Goal: Information Seeking & Learning: Check status

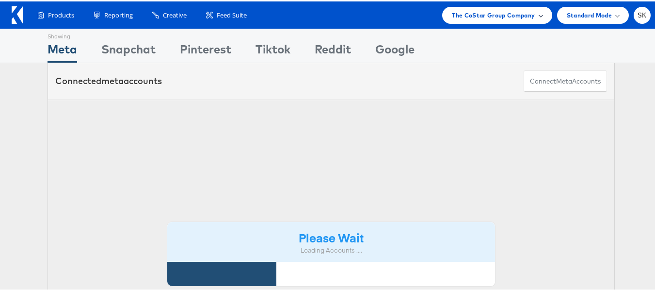
click at [512, 22] on div "The CoStar Group Company" at bounding box center [497, 13] width 110 height 17
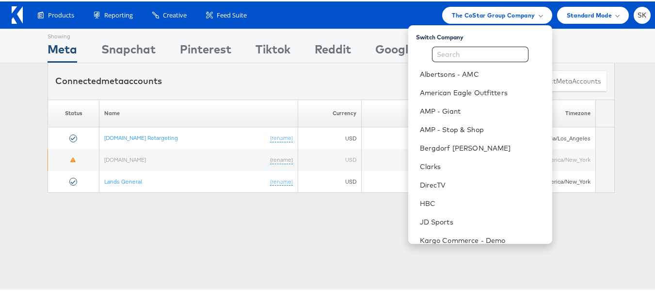
click at [17, 195] on div "Showing Meta Showing [GEOGRAPHIC_DATA] Showing Pinterest Showing Tiktok Showing…" at bounding box center [331, 113] width 663 height 173
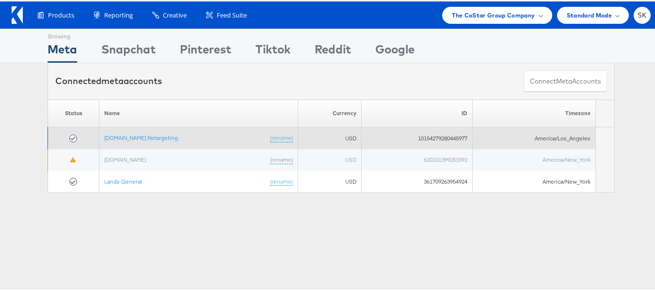
click at [165, 131] on td "[DOMAIN_NAME] Retargeting (rename)" at bounding box center [198, 137] width 199 height 22
click at [162, 140] on link "[DOMAIN_NAME] Retargeting" at bounding box center [141, 135] width 74 height 7
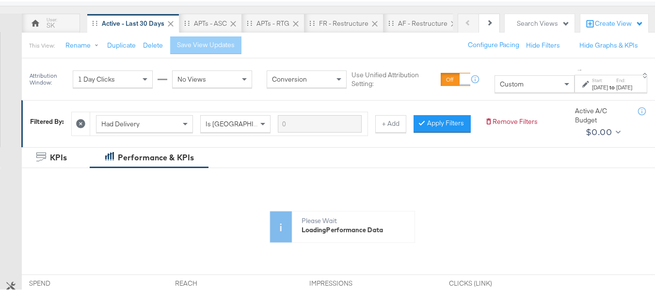
scroll to position [97, 0]
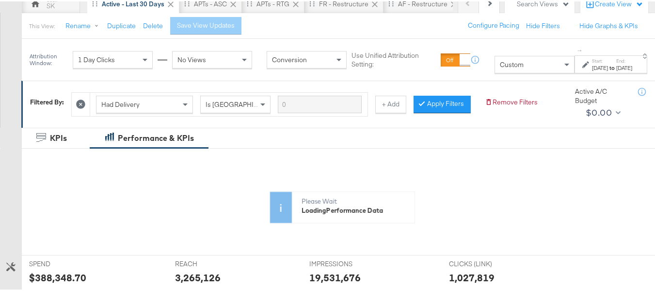
click at [86, 102] on button at bounding box center [81, 103] width 10 height 10
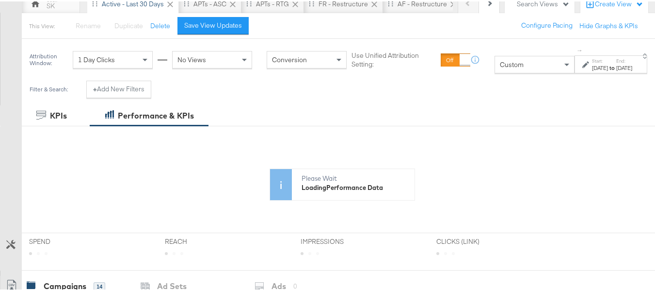
click at [592, 66] on div "Nov 1st 2024" at bounding box center [600, 67] width 16 height 8
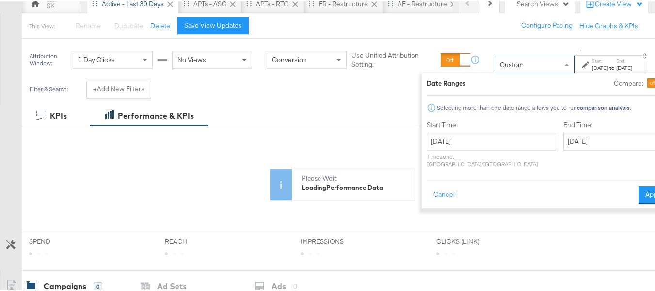
click at [495, 69] on div "Custom" at bounding box center [534, 63] width 79 height 16
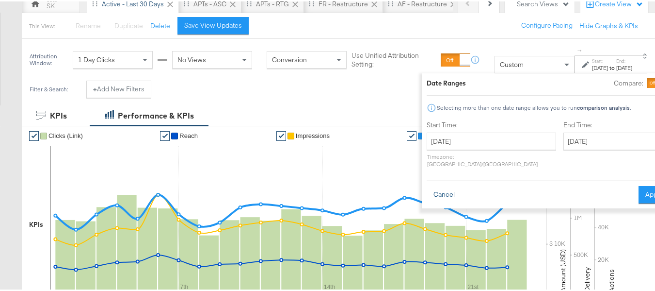
click at [427, 192] on button "Cancel" at bounding box center [444, 192] width 35 height 17
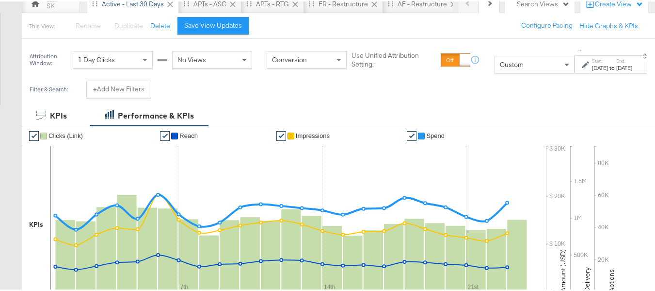
click at [477, 77] on div "Attribution Window: 1 Day Clicks No Views Conversion Use Unified Attribution Se…" at bounding box center [342, 58] width 641 height 42
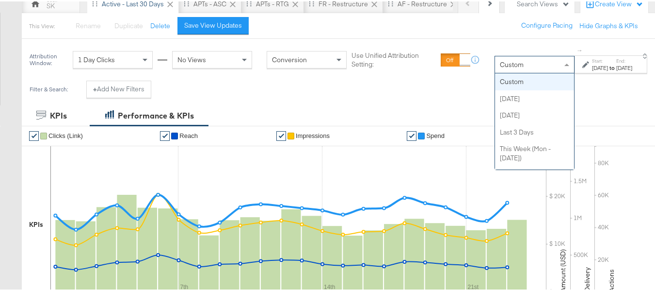
click at [500, 66] on span "Custom" at bounding box center [512, 63] width 24 height 9
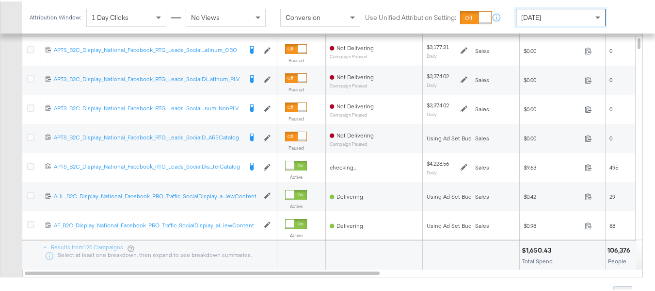
scroll to position [465, 0]
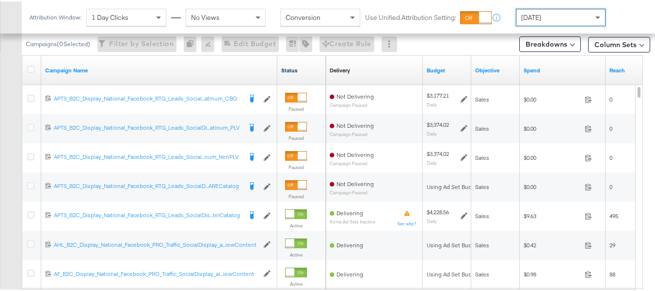
click at [292, 68] on link "Status" at bounding box center [301, 69] width 41 height 8
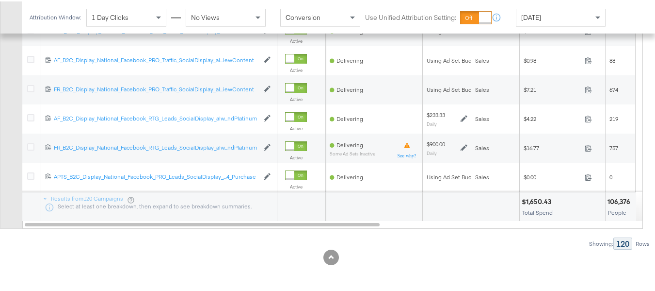
scroll to position [0, 0]
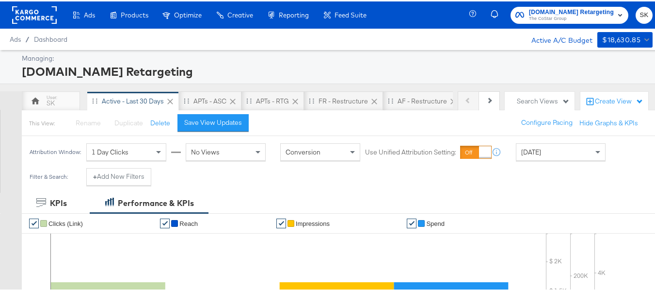
click at [625, 16] on div "Apartments.com Retargeting The CoStar Group" at bounding box center [572, 13] width 123 height 17
click at [636, 14] on button "SK" at bounding box center [644, 13] width 17 height 17
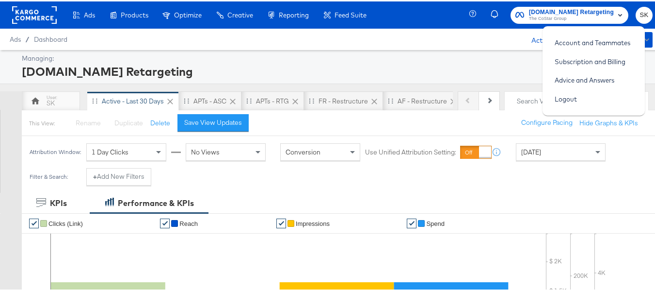
click at [523, 151] on span "Yesterday" at bounding box center [531, 150] width 20 height 9
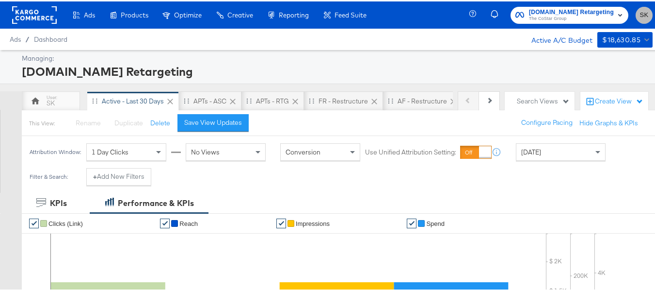
click at [640, 18] on span "SK" at bounding box center [644, 13] width 9 height 11
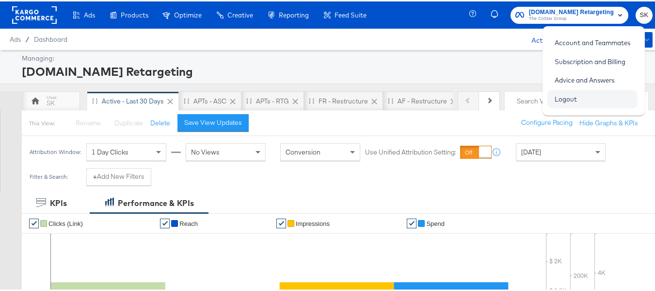
click at [559, 101] on link "Logout" at bounding box center [566, 97] width 37 height 17
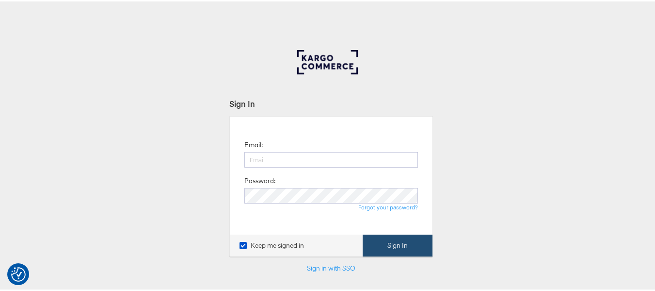
type input "shravan.kumar@kargo.com"
click at [408, 236] on button "Sign In" at bounding box center [398, 244] width 70 height 22
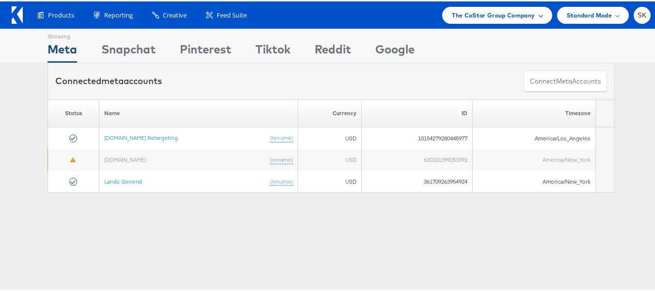
click at [492, 10] on span "The CoStar Group Company" at bounding box center [493, 14] width 83 height 10
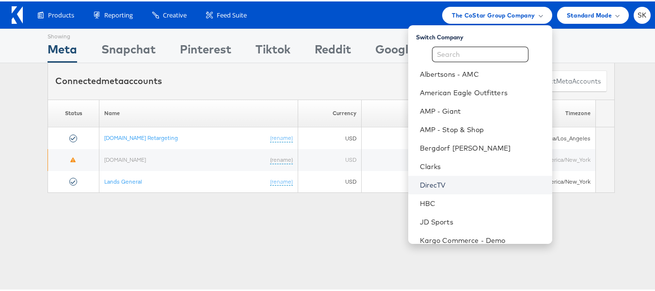
click at [429, 183] on link "DirecTV" at bounding box center [482, 184] width 125 height 10
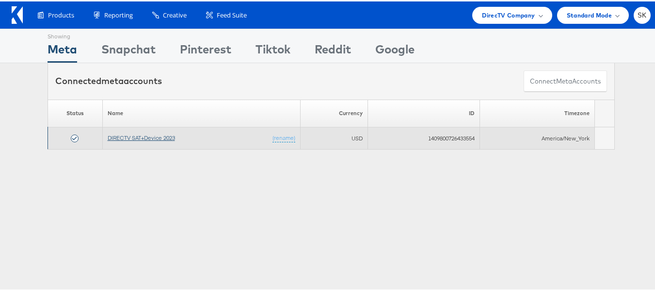
click at [149, 137] on link "DIRECTV SAT+Device 2023" at bounding box center [141, 135] width 67 height 7
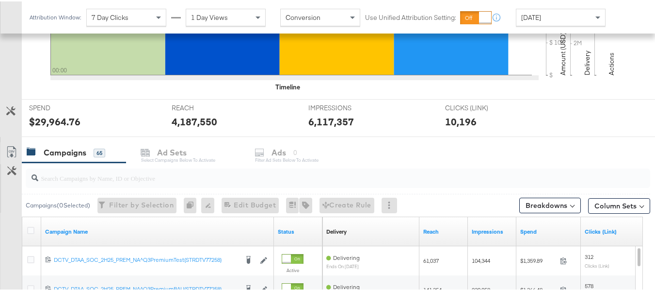
scroll to position [340, 0]
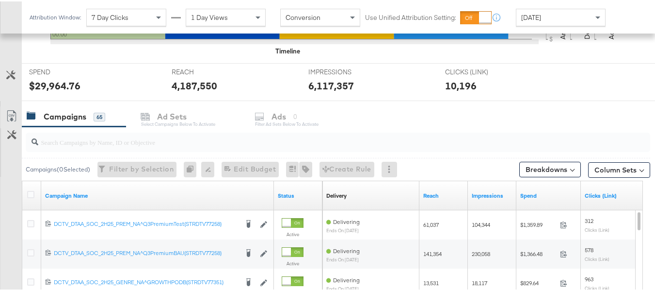
click at [586, 15] on div "[DATE]" at bounding box center [561, 16] width 89 height 16
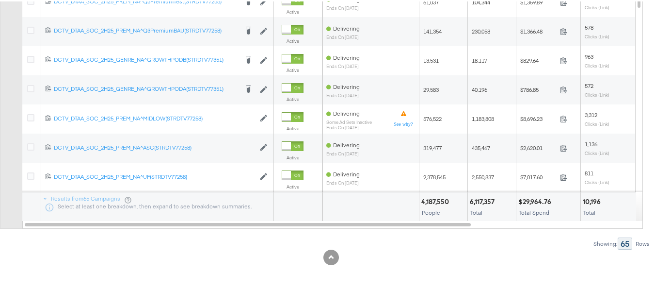
scroll to position [0, 0]
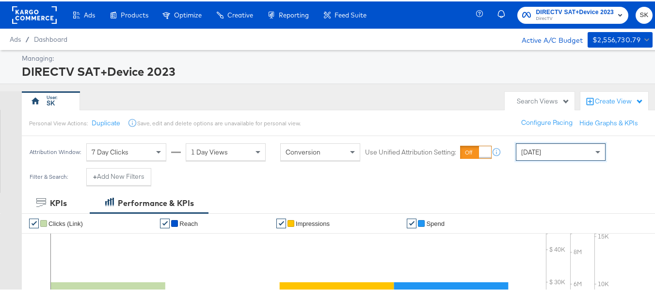
click at [46, 19] on rect at bounding box center [34, 13] width 45 height 17
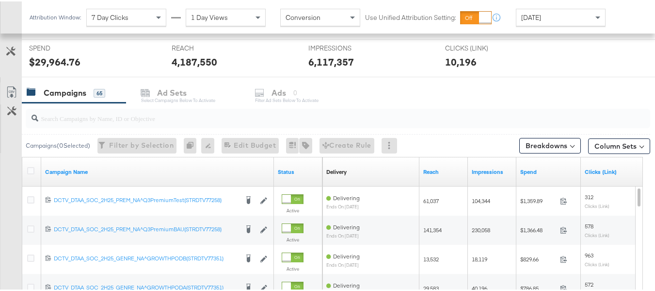
scroll to position [319, 0]
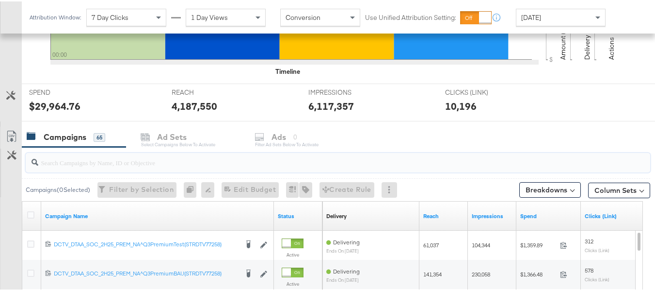
click at [74, 165] on input "search" at bounding box center [316, 156] width 557 height 19
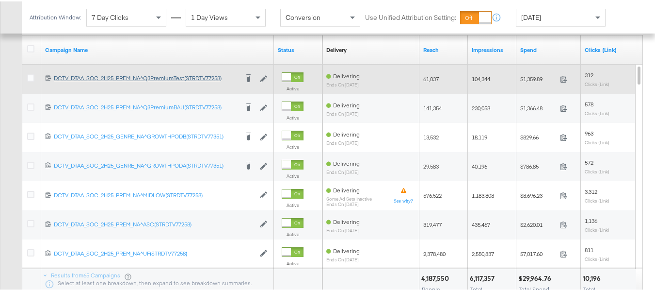
scroll to position [291, 0]
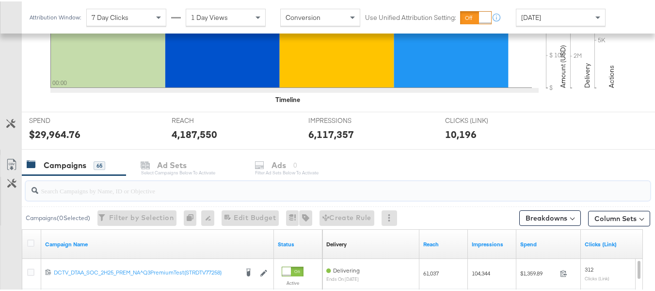
click at [83, 184] on input "search" at bounding box center [316, 185] width 557 height 19
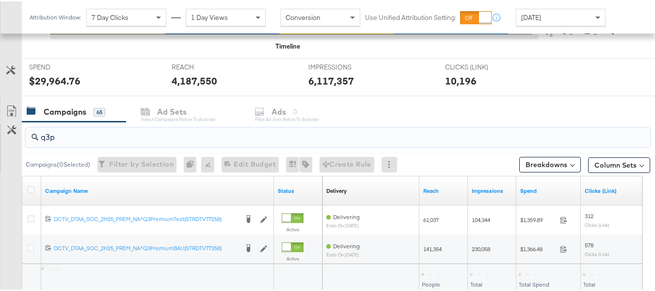
scroll to position [416, 0]
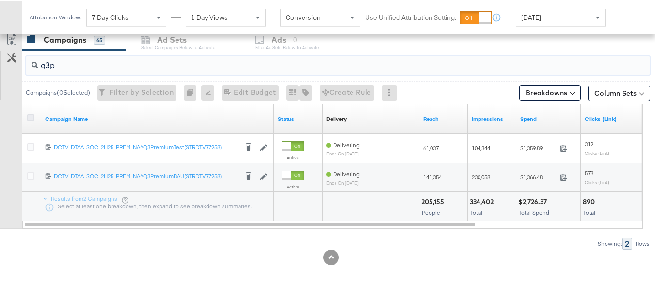
type input "q3p"
click at [29, 116] on icon at bounding box center [30, 116] width 7 height 7
click at [0, 0] on input "checkbox" at bounding box center [0, 0] width 0 height 0
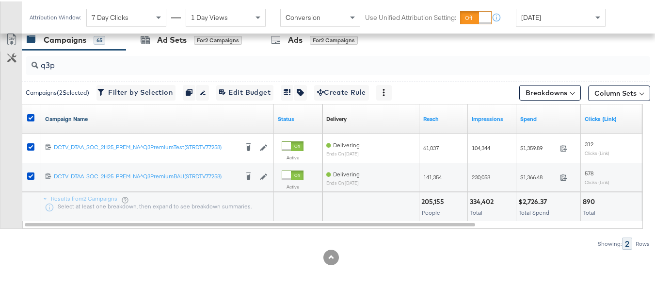
click at [88, 119] on link "Campaign Name" at bounding box center [157, 118] width 225 height 8
click at [91, 117] on link "Campaign Name ↓" at bounding box center [157, 118] width 225 height 8
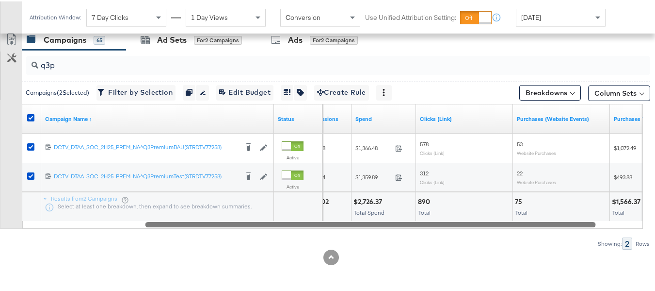
drag, startPoint x: 305, startPoint y: 223, endPoint x: 0, endPoint y: 258, distance: 307.1
click at [0, 258] on div "KPIs Performance & KPIs Customize KPIs ✔ Clicks (Link) ✔ Reach ✔ Impressions ✔ …" at bounding box center [331, 32] width 663 height 515
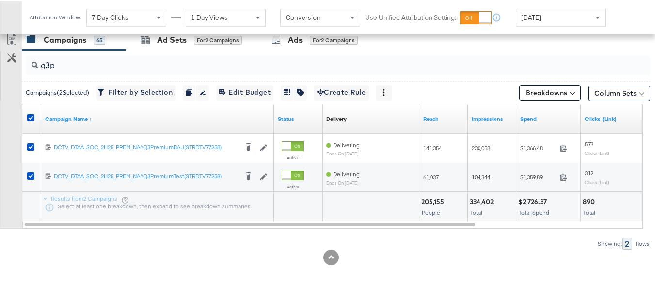
click at [553, 9] on div "Yesterday" at bounding box center [561, 16] width 89 height 16
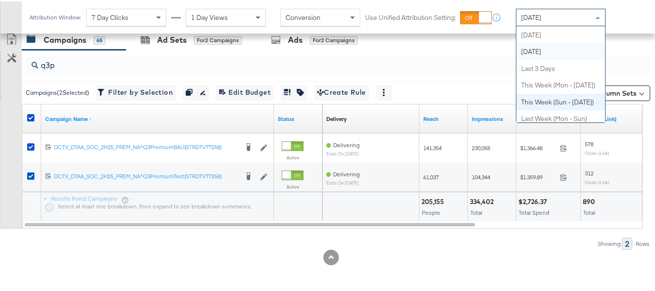
scroll to position [0, 0]
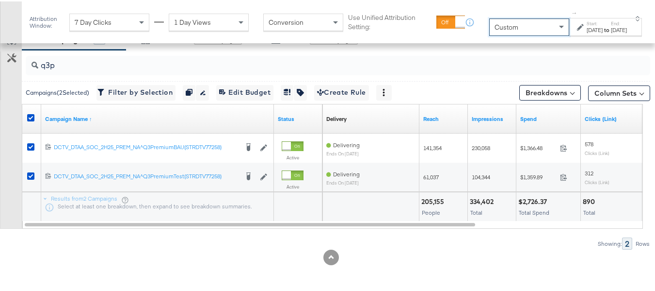
click at [587, 21] on label "Start:" at bounding box center [595, 22] width 16 height 6
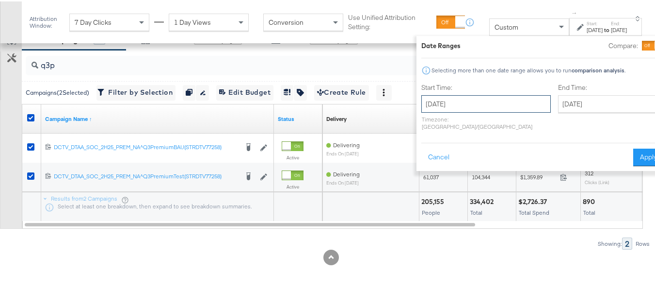
click at [435, 105] on input "September 2nd 2025" at bounding box center [487, 102] width 130 height 17
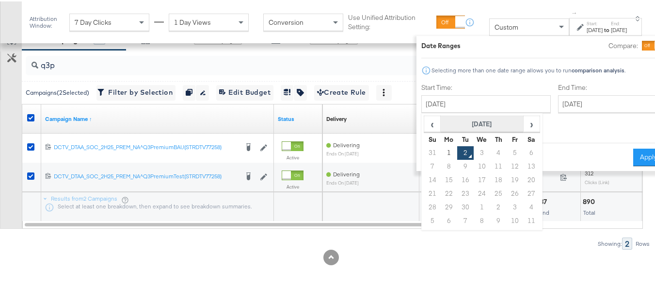
click at [451, 122] on th "September 2025" at bounding box center [482, 122] width 83 height 16
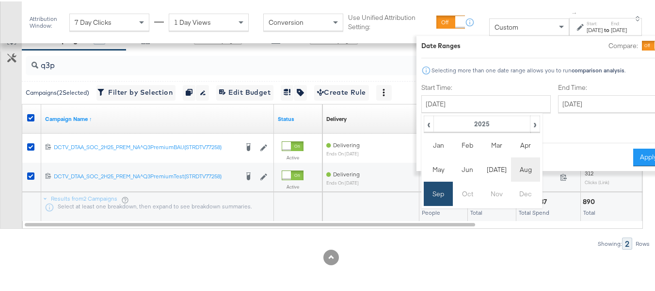
click at [511, 168] on td "Aug" at bounding box center [525, 168] width 29 height 24
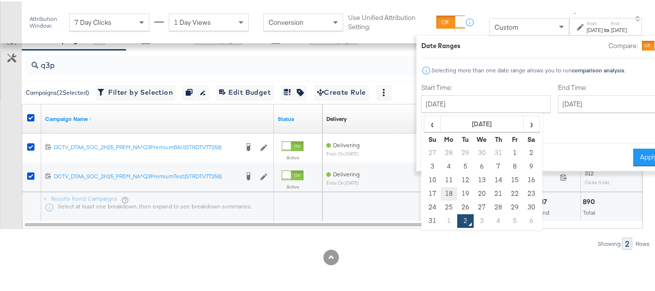
click at [441, 191] on td "18" at bounding box center [449, 192] width 16 height 14
type input "August 18th 2025"
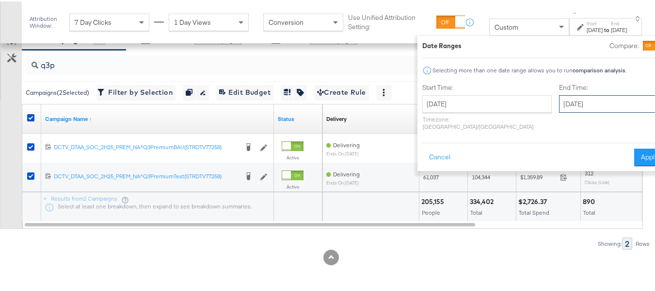
click at [576, 104] on input "September 2nd 2025" at bounding box center [610, 102] width 102 height 17
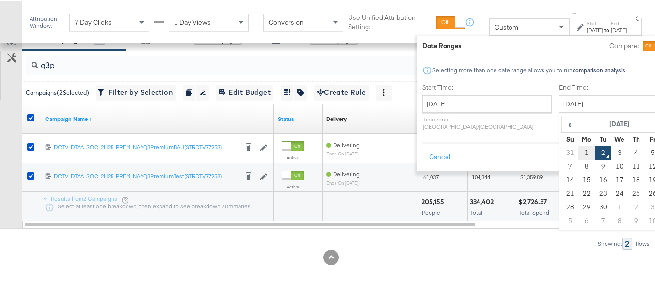
click at [579, 147] on td "1" at bounding box center [587, 152] width 16 height 14
type input "September 1st 2025"
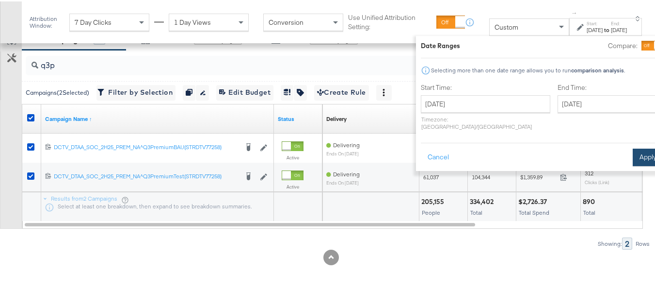
click at [633, 147] on button "Apply" at bounding box center [648, 155] width 31 height 17
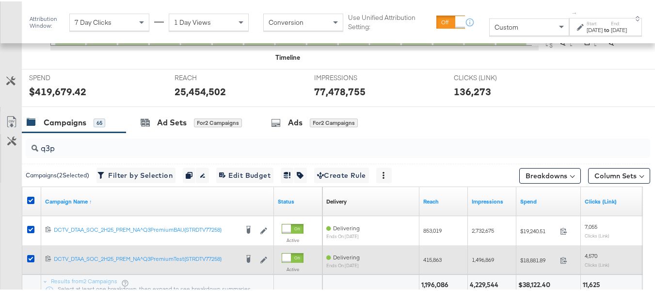
scroll to position [426, 0]
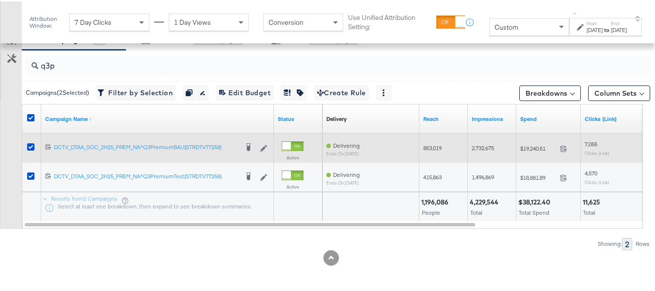
click at [531, 145] on span "$19,240.51" at bounding box center [539, 146] width 36 height 7
copy div "$19,240.51"
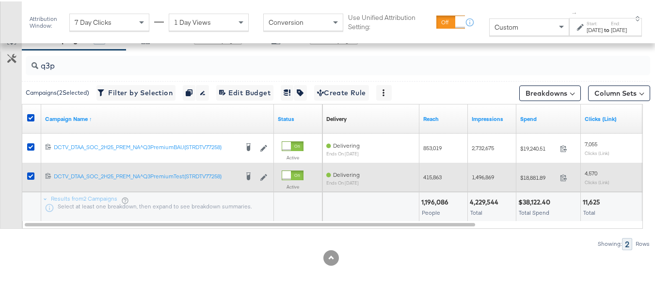
click at [537, 176] on span "$18,881.89" at bounding box center [539, 175] width 36 height 7
copy div "$18,881.89"
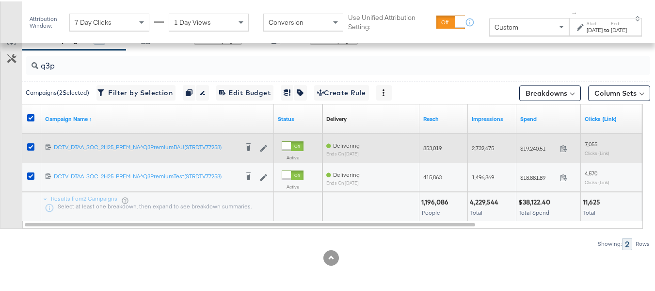
click at [425, 140] on div "853,019" at bounding box center [444, 147] width 49 height 16
copy span "853,019"
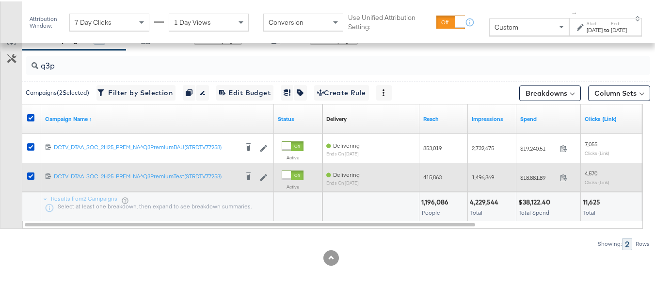
click at [430, 171] on div "415,863" at bounding box center [444, 176] width 49 height 16
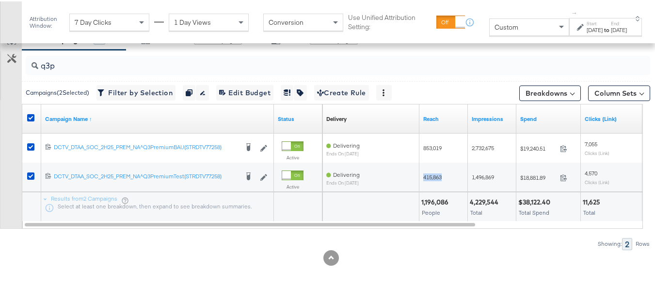
copy span "415,863"
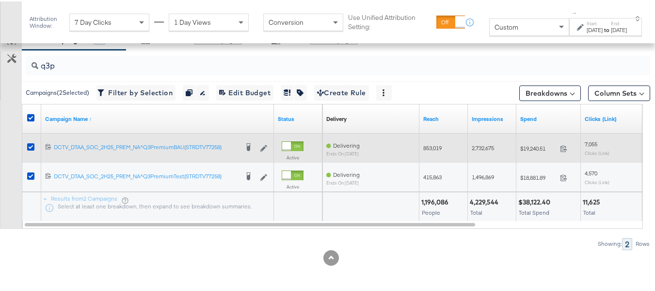
click at [472, 146] on span "2,732,675" at bounding box center [483, 146] width 22 height 7
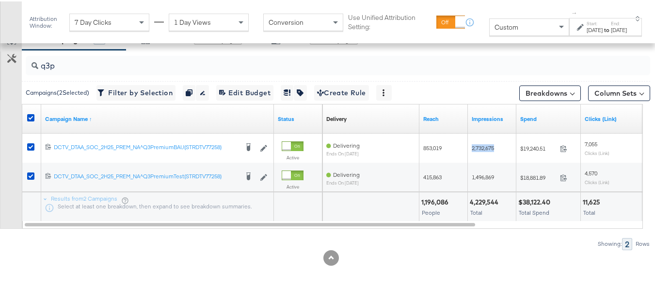
copy span "2,732,675"
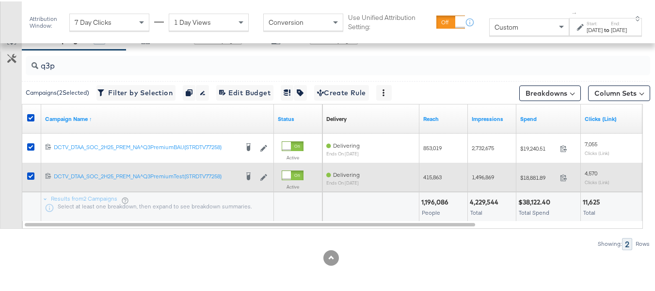
click at [477, 175] on span "1,496,869" at bounding box center [483, 175] width 22 height 7
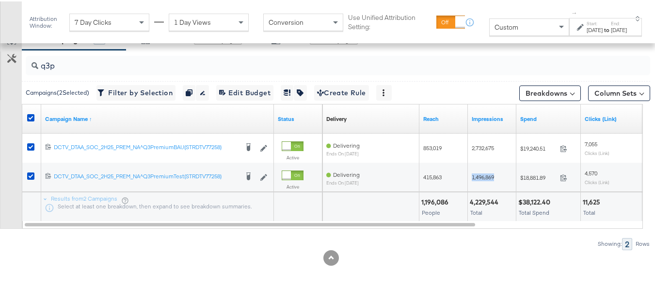
copy span "1,496,869"
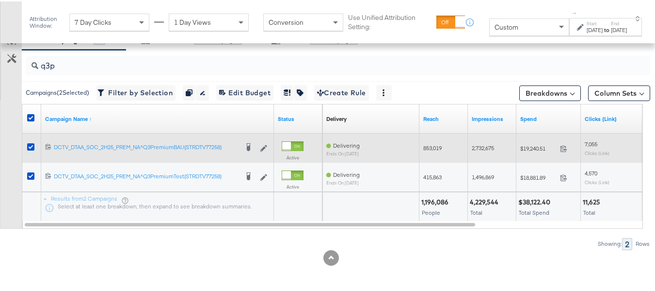
click at [591, 146] on span "7,055" at bounding box center [591, 142] width 13 height 7
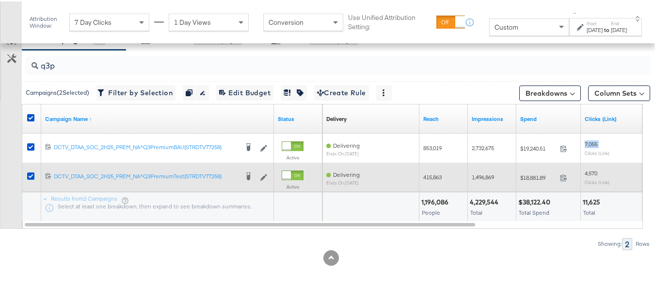
copy span "7,055"
click at [589, 170] on span "4,570" at bounding box center [591, 171] width 13 height 7
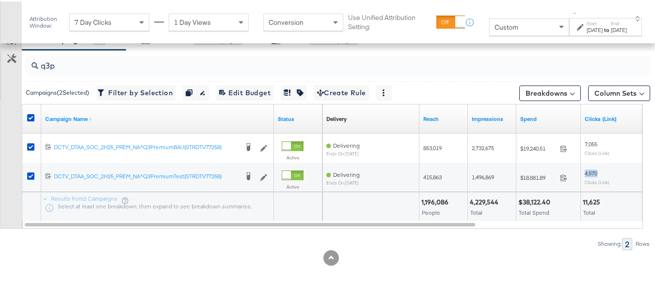
copy span "4,570"
click at [389, 197] on div at bounding box center [371, 205] width 97 height 29
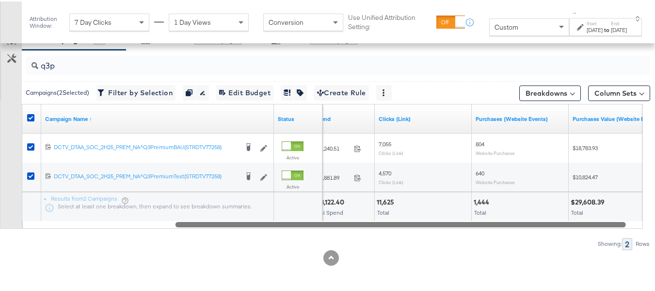
drag, startPoint x: 408, startPoint y: 223, endPoint x: 568, endPoint y: 237, distance: 160.7
click at [568, 237] on div "q3p Campaigns ( 2 Selected) Filter by Selection Filter 2 campaigns Duplicate 2 …" at bounding box center [325, 148] width 651 height 199
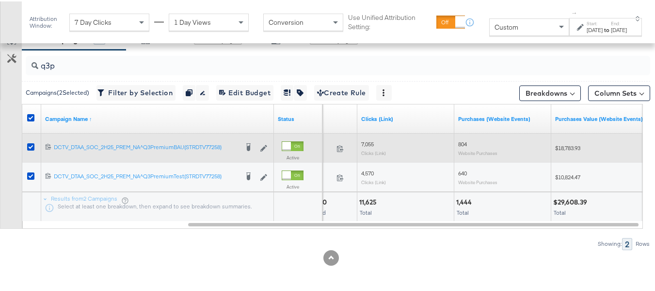
click at [463, 141] on span "804" at bounding box center [462, 142] width 9 height 7
copy span "804"
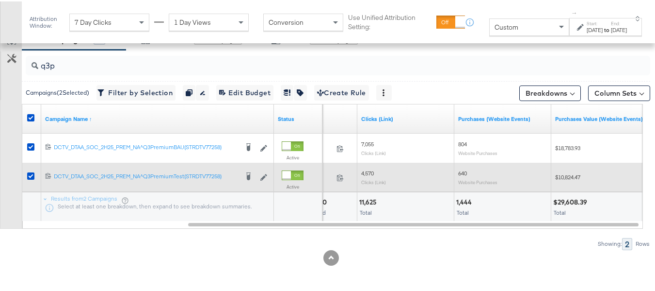
click at [465, 174] on span "640" at bounding box center [462, 171] width 9 height 7
copy span "640"
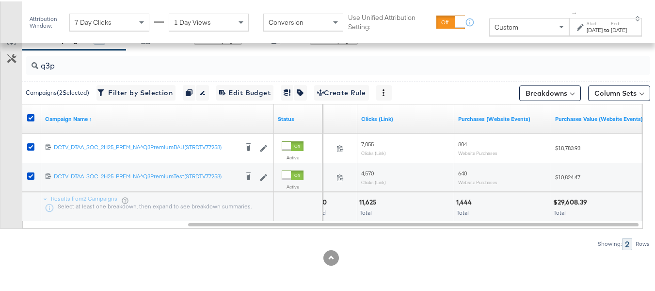
click at [482, 249] on div at bounding box center [331, 256] width 663 height 16
click at [490, 31] on div "Custom" at bounding box center [529, 25] width 79 height 16
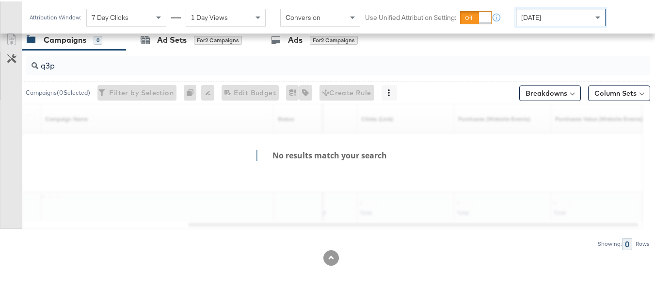
scroll to position [416, 0]
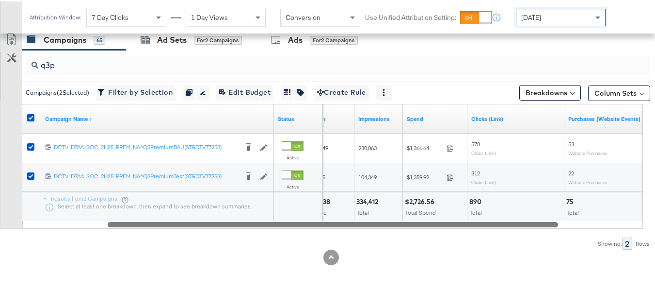
drag, startPoint x: 542, startPoint y: 225, endPoint x: 33, endPoint y: 228, distance: 508.9
click at [0, 230] on div "q3p Campaigns ( 2 Selected) Filter by Selection Filter 2 campaigns Duplicate 2 …" at bounding box center [325, 148] width 651 height 199
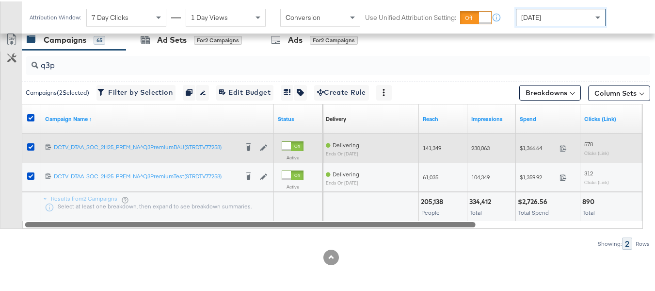
click at [541, 148] on span "$1,366.64" at bounding box center [538, 146] width 36 height 7
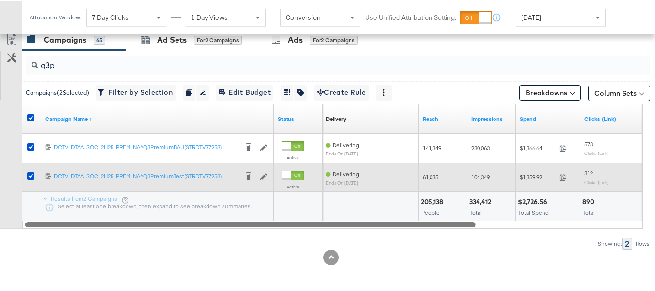
click at [520, 185] on div "$1,359.92 1359.92" at bounding box center [548, 175] width 65 height 29
click at [533, 183] on div "$1,359.92 1359.92" at bounding box center [548, 175] width 65 height 29
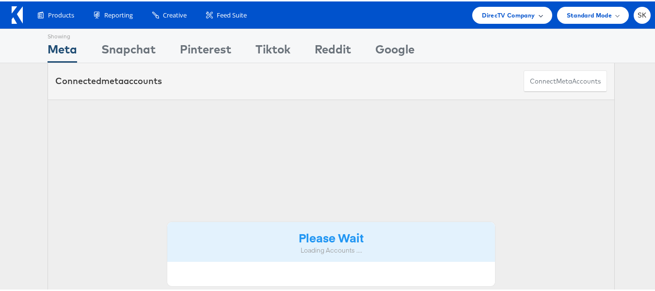
click at [525, 15] on span "DirecTV Company" at bounding box center [508, 14] width 53 height 10
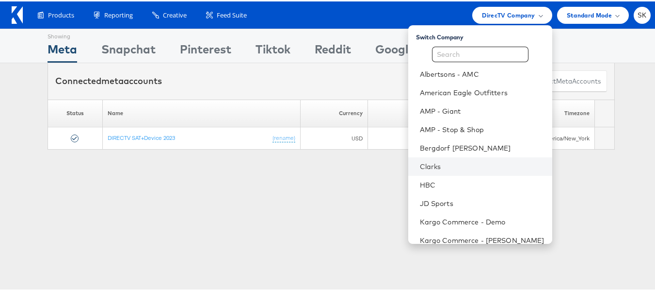
scroll to position [157, 0]
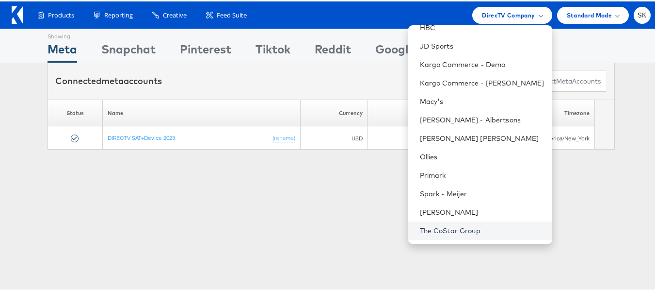
click at [440, 225] on link "The CoStar Group" at bounding box center [482, 229] width 125 height 10
